Goal: Navigation & Orientation: Locate item on page

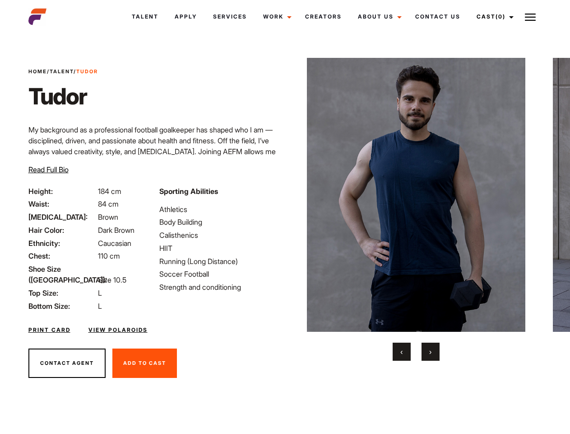
click at [493, 17] on link "Cast (0)" at bounding box center [494, 17] width 51 height 24
click at [531, 17] on img at bounding box center [530, 17] width 11 height 11
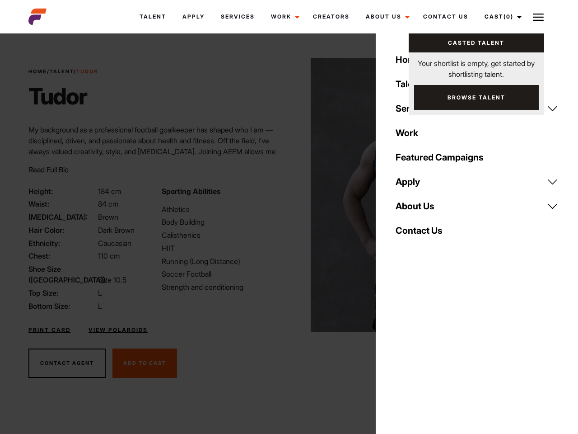
click at [416, 209] on img at bounding box center [420, 195] width 219 height 274
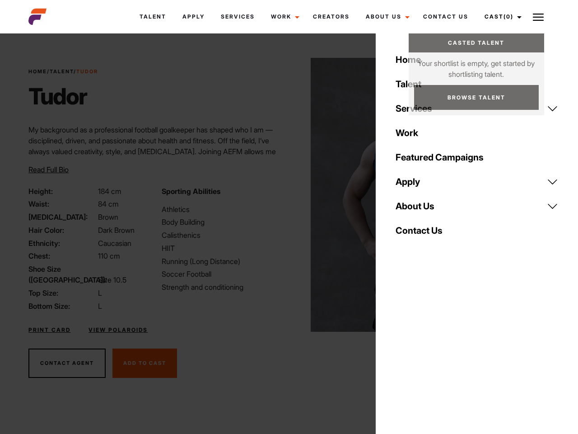
click at [285, 195] on div "Sporting Abilities Athletics Body Building Calisthenics HIIT Running (Long Dist…" at bounding box center [222, 249] width 133 height 126
click at [402, 351] on button "‹" at bounding box center [407, 351] width 18 height 18
click at [431, 351] on button "›" at bounding box center [436, 351] width 18 height 18
